Goal: Navigation & Orientation: Find specific page/section

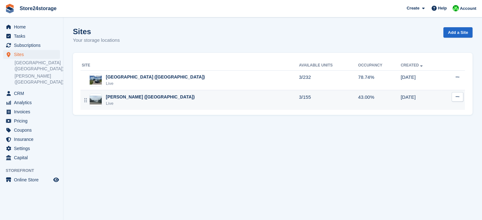
click at [140, 98] on div "[PERSON_NAME] ([GEOGRAPHIC_DATA])" at bounding box center [150, 97] width 89 height 7
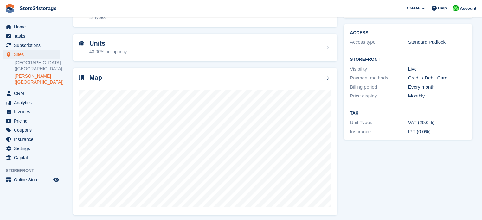
scroll to position [50, 0]
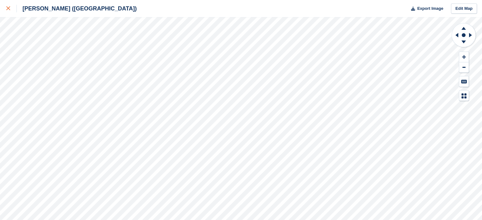
click at [8, 9] on icon at bounding box center [8, 8] width 4 height 4
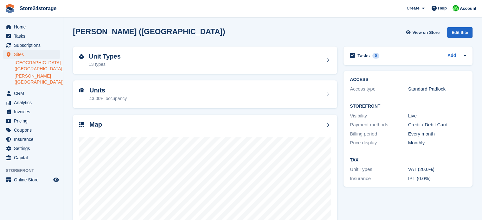
click at [43, 65] on link "[GEOGRAPHIC_DATA] ([GEOGRAPHIC_DATA])" at bounding box center [37, 66] width 45 height 12
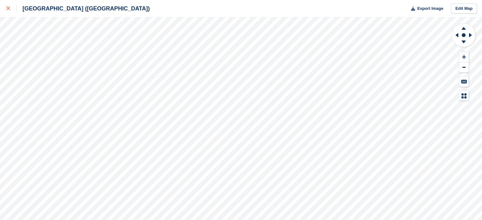
click at [9, 9] on icon at bounding box center [8, 8] width 4 height 4
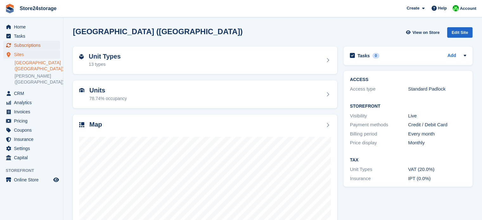
click at [32, 46] on span "Subscriptions" at bounding box center [33, 45] width 38 height 9
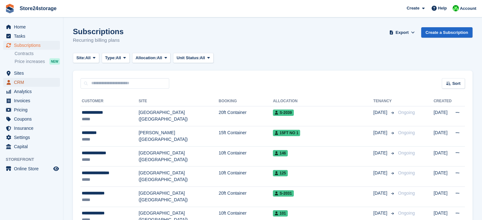
click at [33, 83] on span "CRM" at bounding box center [33, 82] width 38 height 9
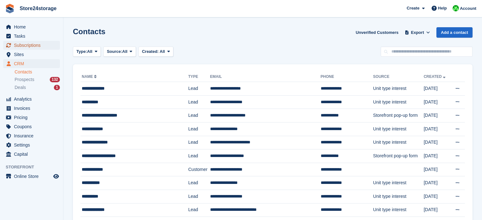
click at [45, 44] on span "Subscriptions" at bounding box center [33, 45] width 38 height 9
